Goal: Transaction & Acquisition: Subscribe to service/newsletter

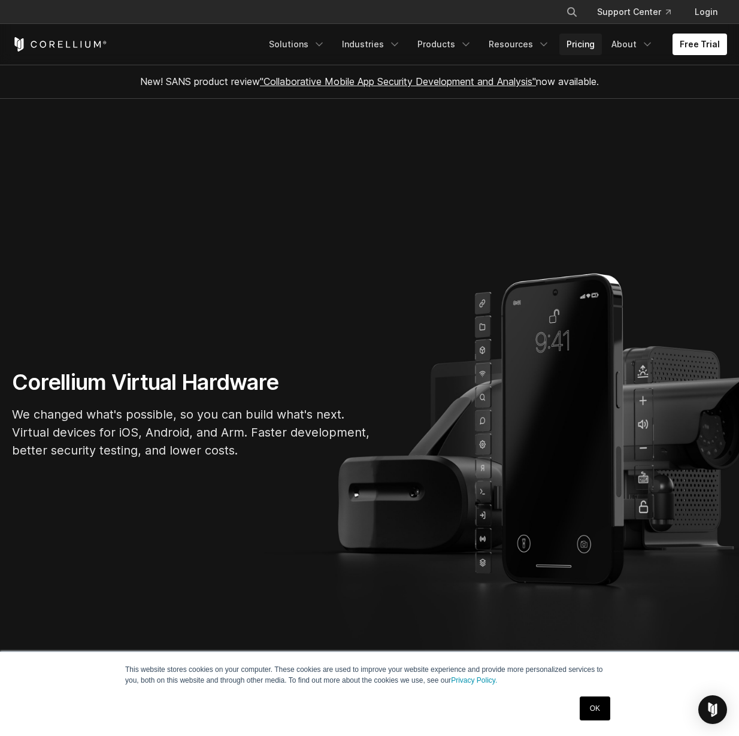
click at [589, 44] on link "Pricing" at bounding box center [580, 45] width 42 height 22
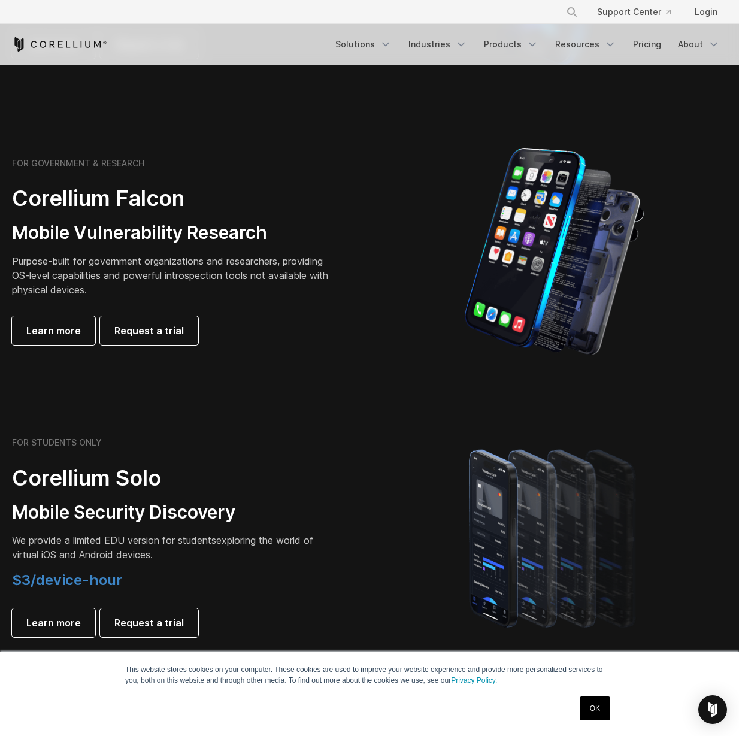
scroll to position [599, 0]
